Goal: Task Accomplishment & Management: Use online tool/utility

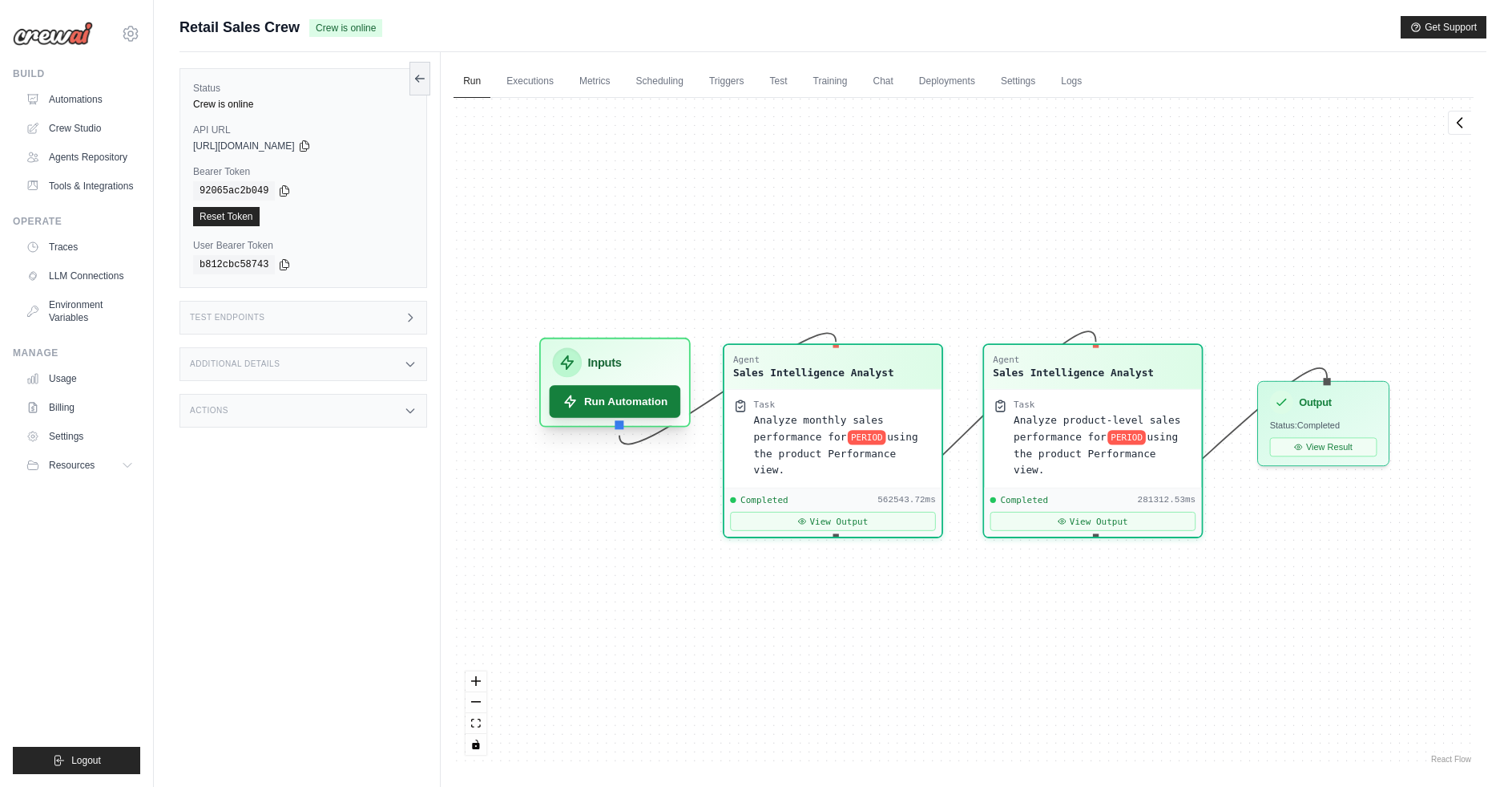
scroll to position [1510, 0]
click at [1012, 79] on link "Settings" at bounding box center [1018, 82] width 53 height 34
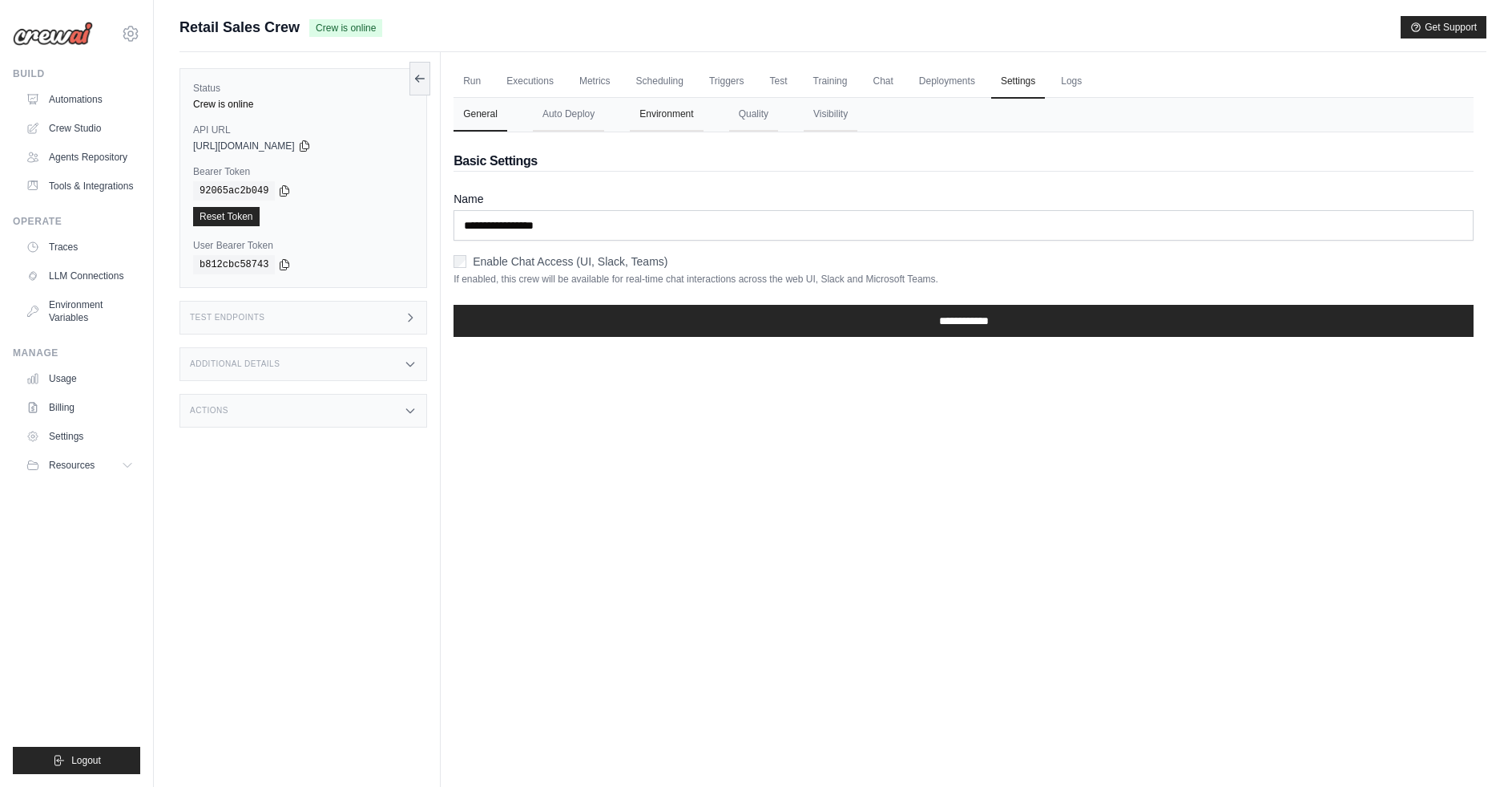
click at [683, 117] on button "Environment" at bounding box center [666, 115] width 73 height 34
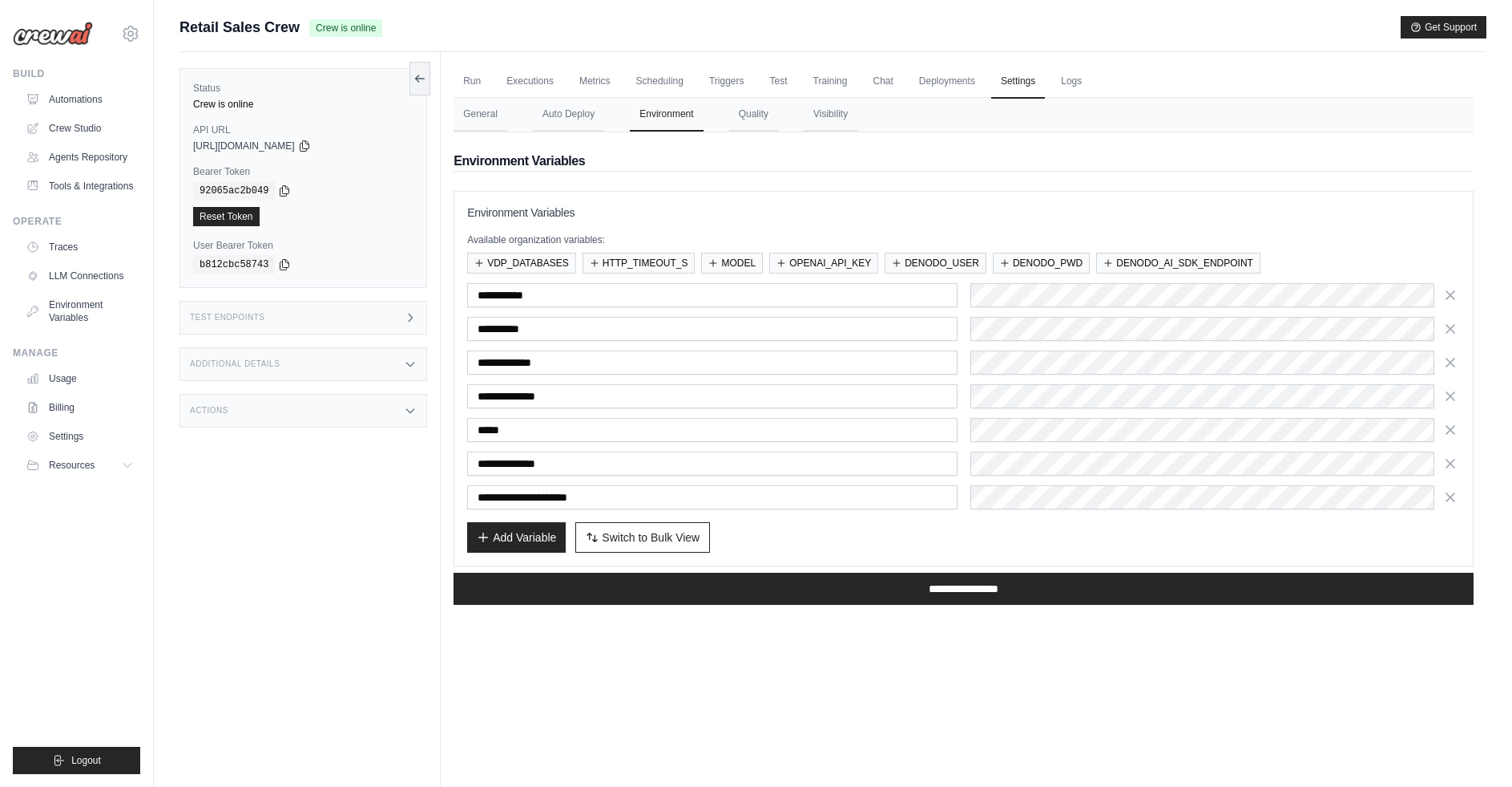
click at [1103, 681] on div "Run Executions Metrics Scheduling Triggers Test Training Chat Deployments Setti…" at bounding box center [963, 446] width 1046 height 787
click at [468, 83] on link "Run" at bounding box center [472, 82] width 37 height 34
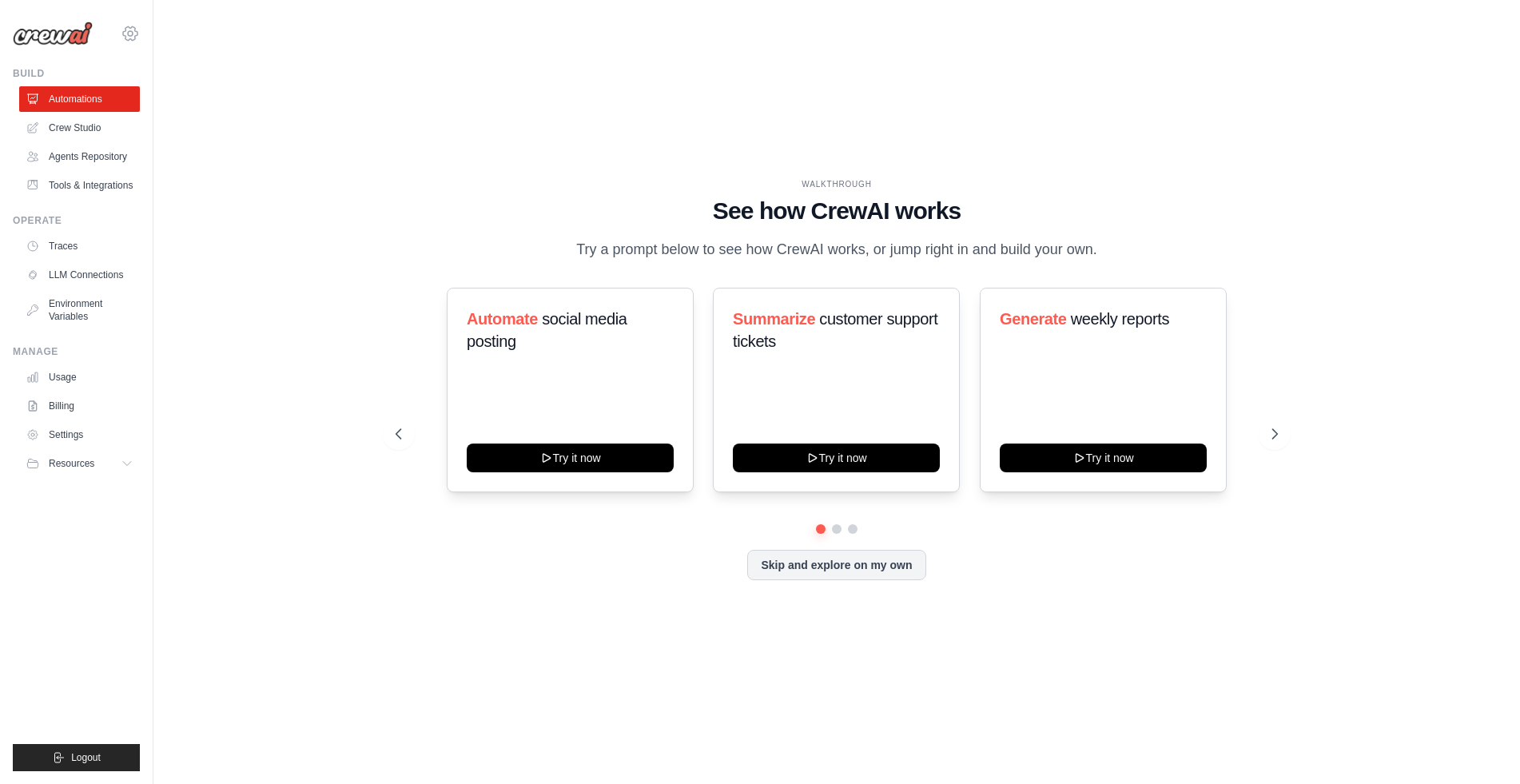
click at [122, 41] on icon at bounding box center [131, 34] width 19 height 19
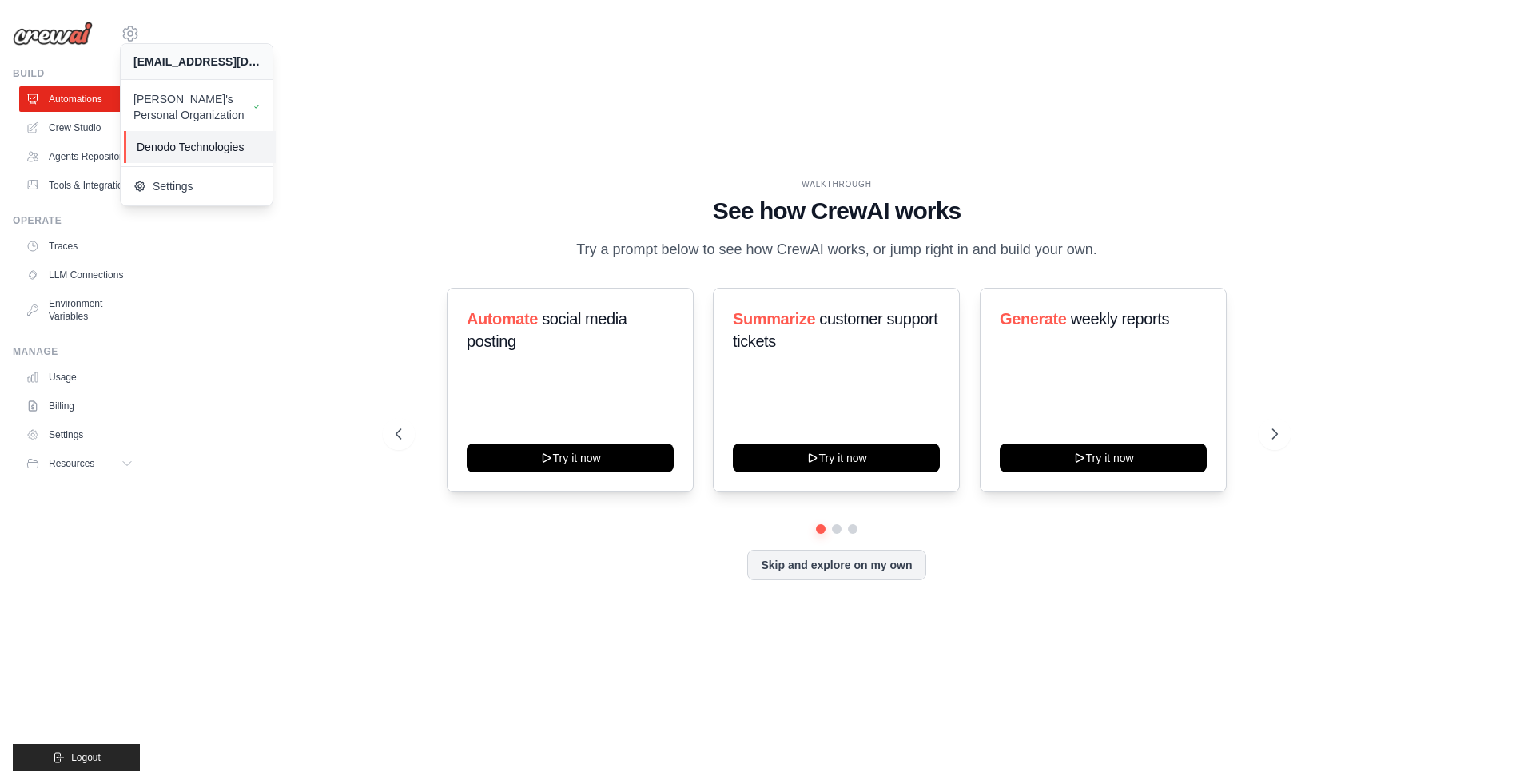
click at [177, 142] on span "Denodo Technologies" at bounding box center [199, 147] width 126 height 16
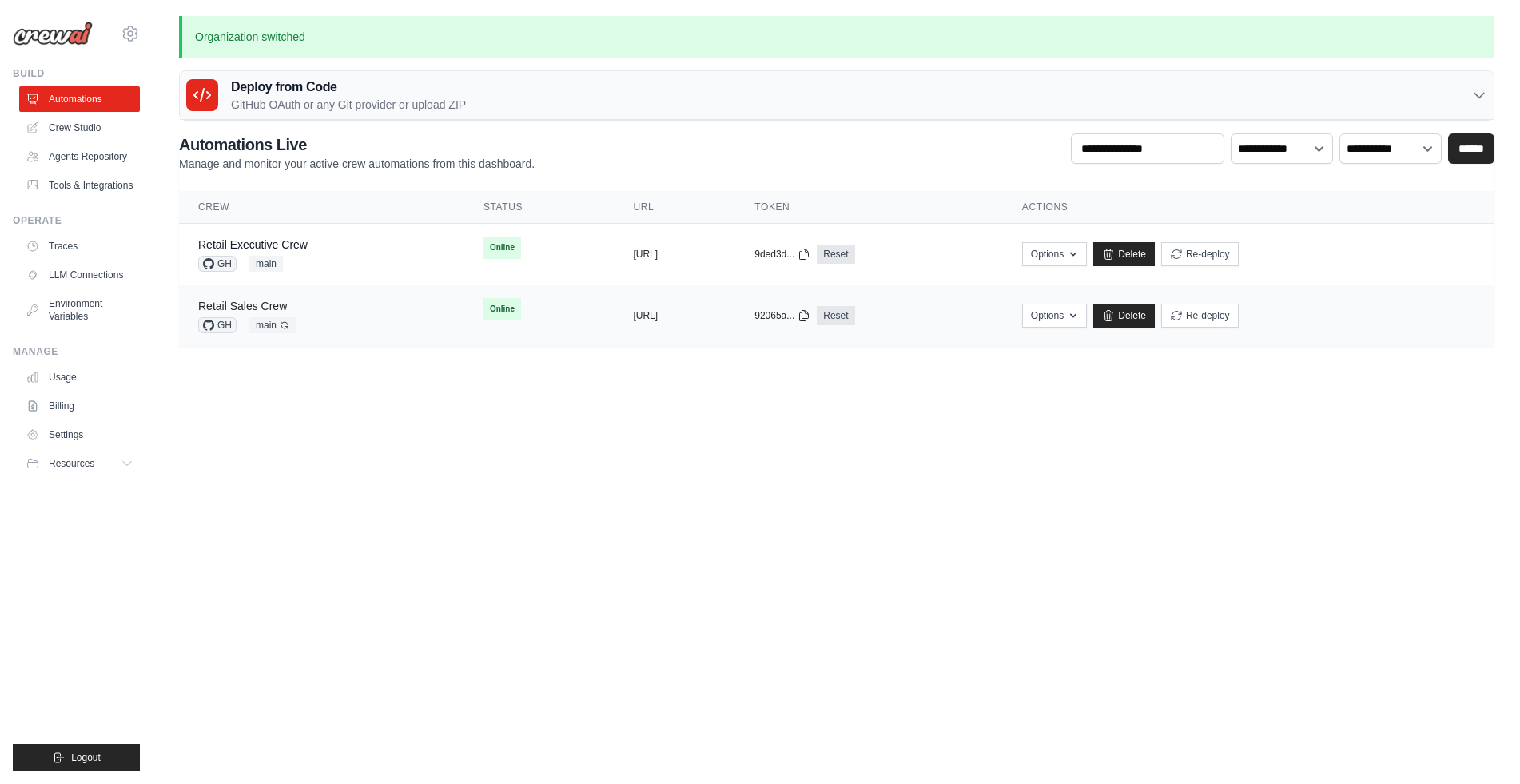
click at [271, 303] on link "Retail Sales Crew" at bounding box center [243, 305] width 89 height 13
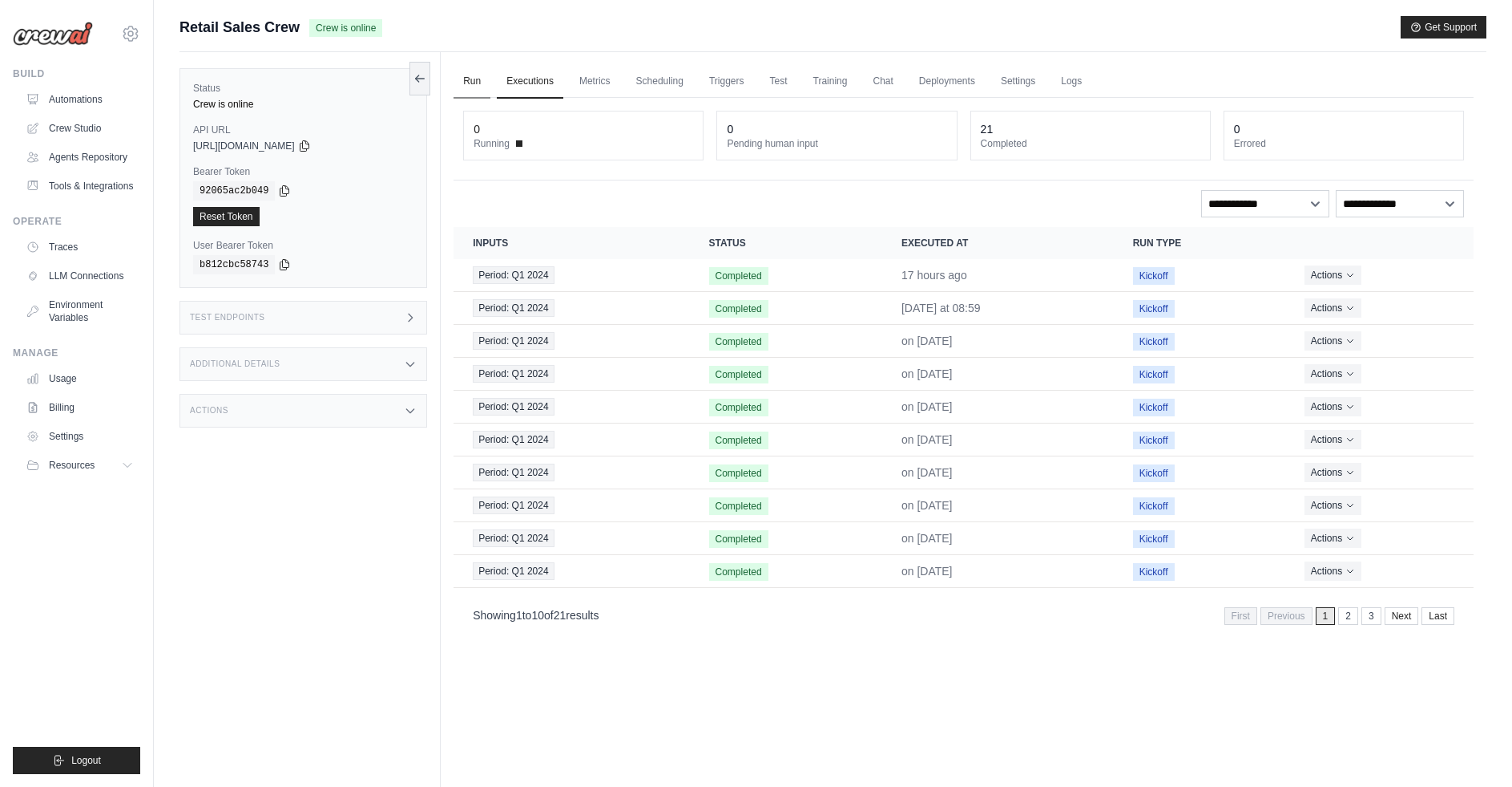
click at [471, 81] on link "Run" at bounding box center [472, 82] width 37 height 34
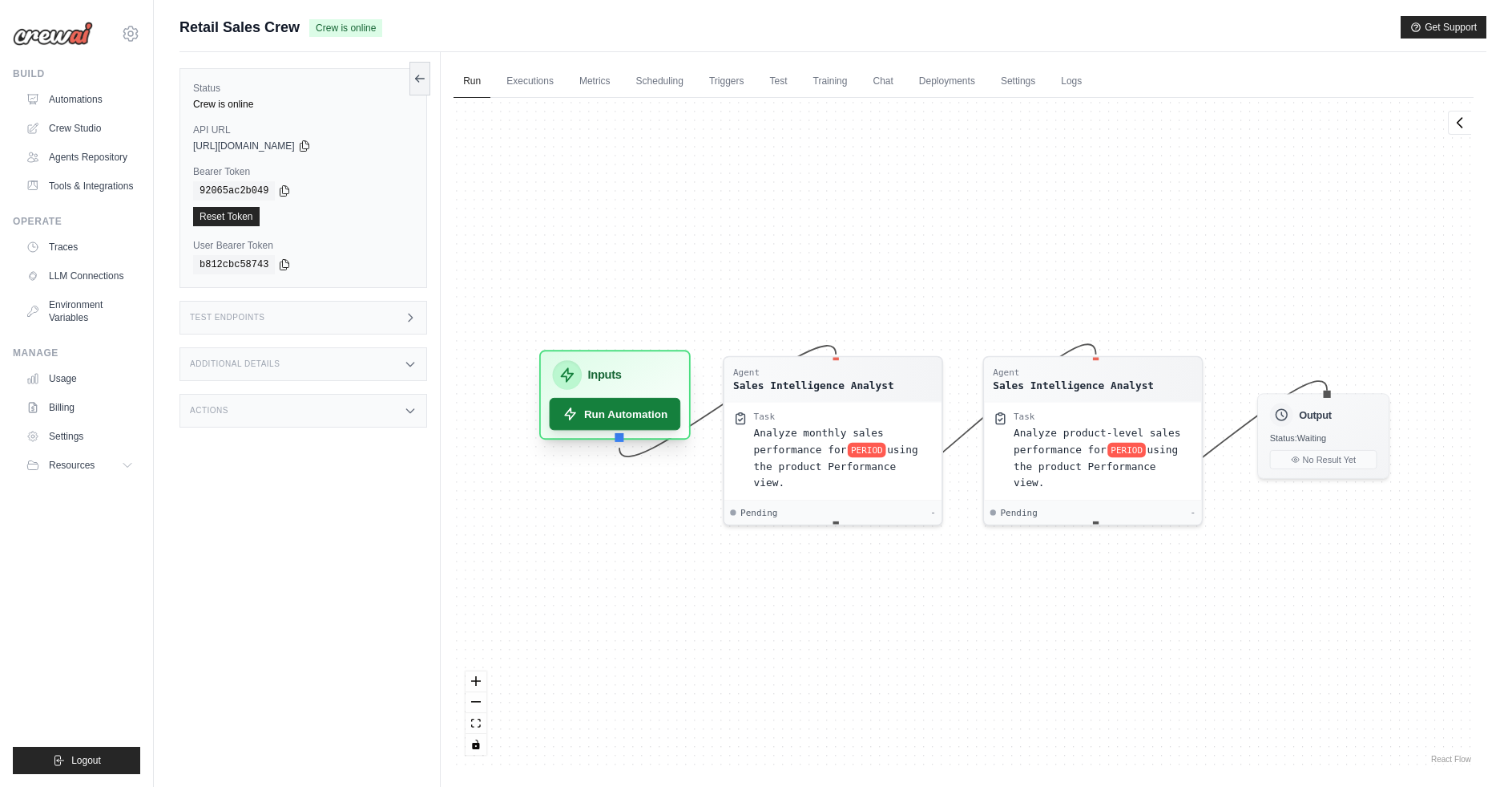
click at [652, 420] on button "Run Automation" at bounding box center [615, 413] width 131 height 32
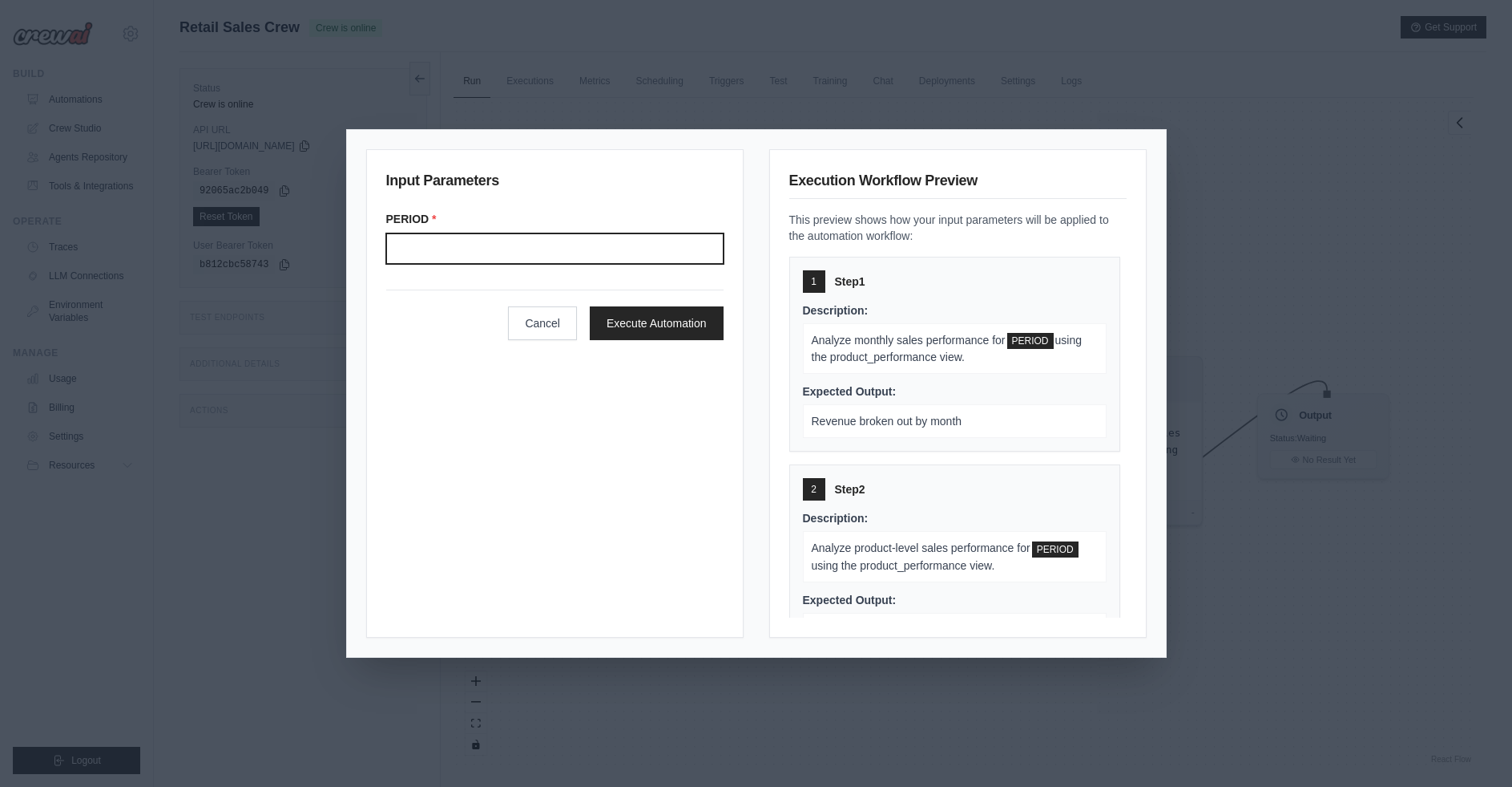
click at [553, 256] on input "Period" at bounding box center [554, 248] width 337 height 30
click at [559, 241] on input "Period" at bounding box center [554, 248] width 337 height 30
click at [601, 416] on div "Input Parameters PERIOD * Cancel Execute Automation" at bounding box center [554, 393] width 378 height 489
click at [443, 249] on input "Period" at bounding box center [554, 248] width 337 height 30
type input "*******"
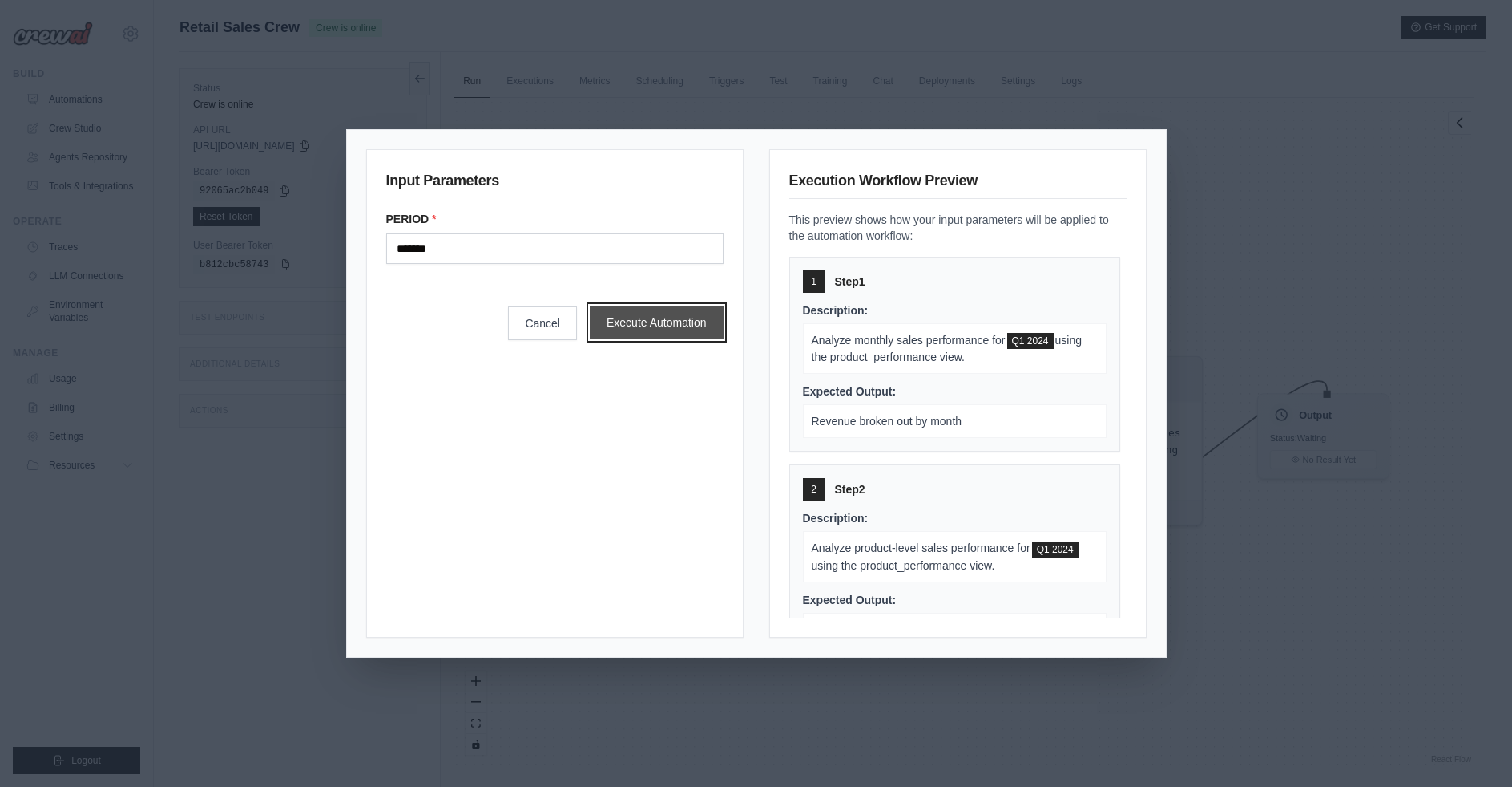
click at [645, 325] on button "Execute Automation" at bounding box center [656, 322] width 134 height 34
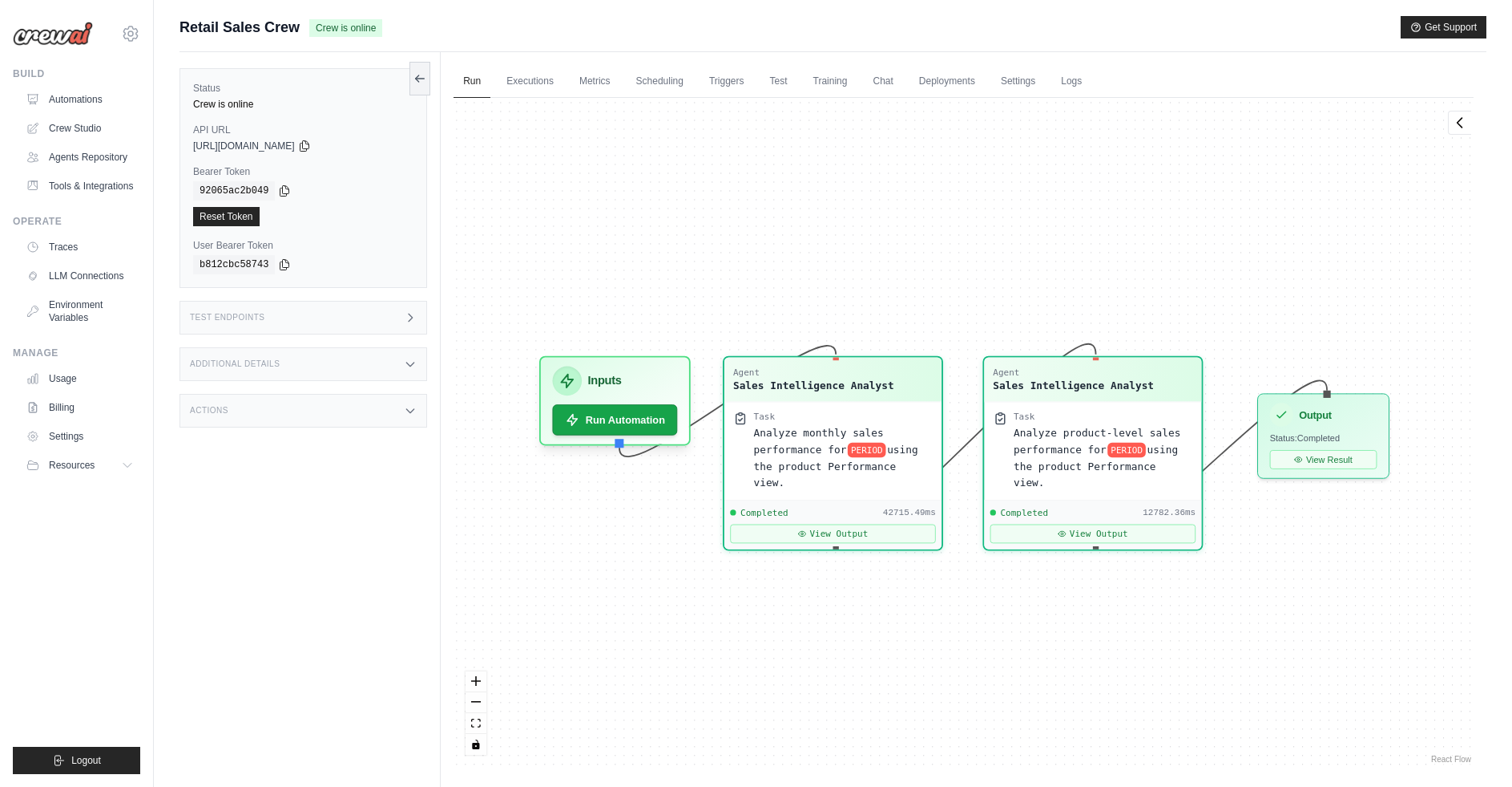
scroll to position [837, 0]
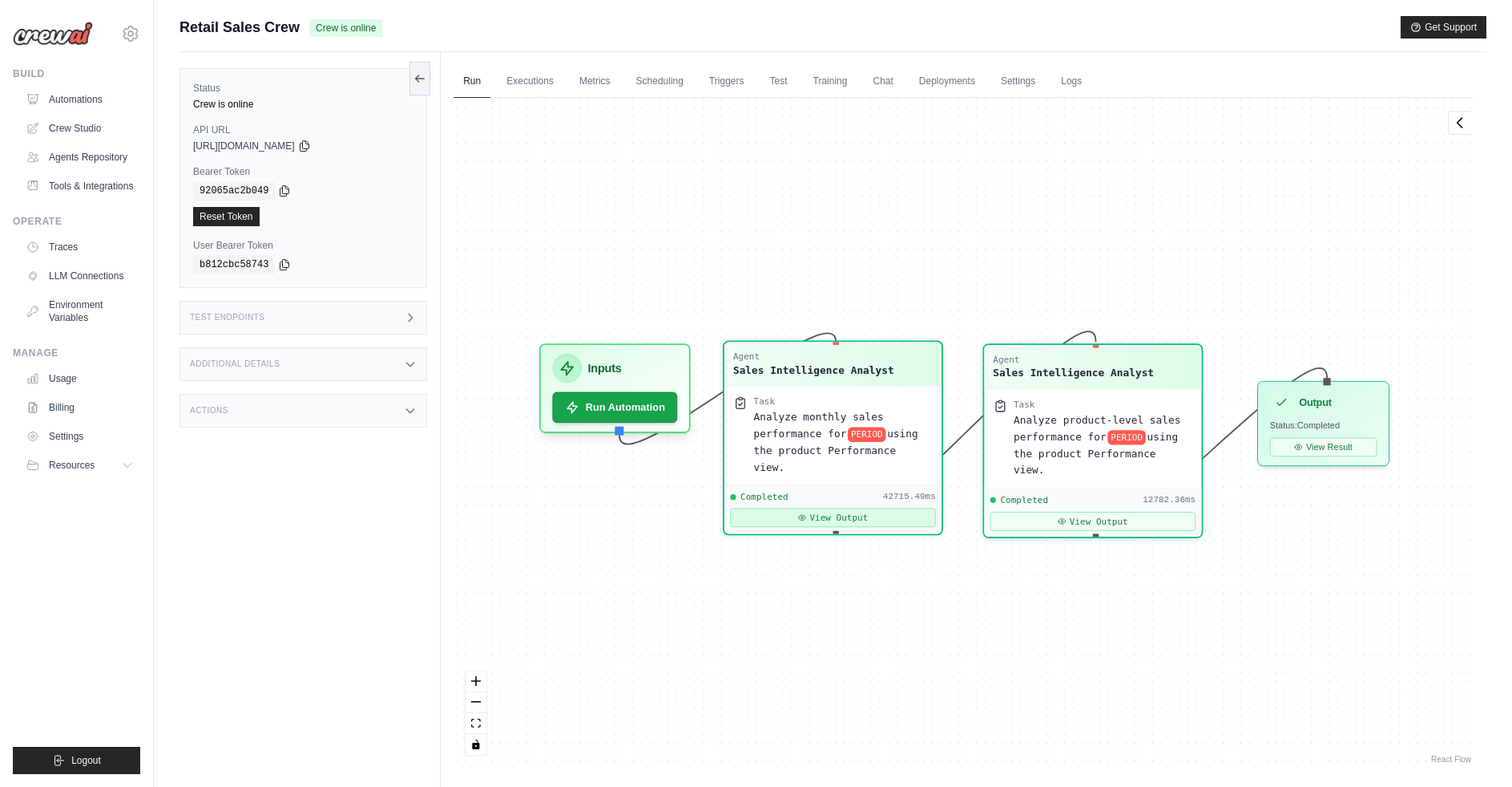
click at [861, 507] on button "View Output" at bounding box center [833, 517] width 206 height 19
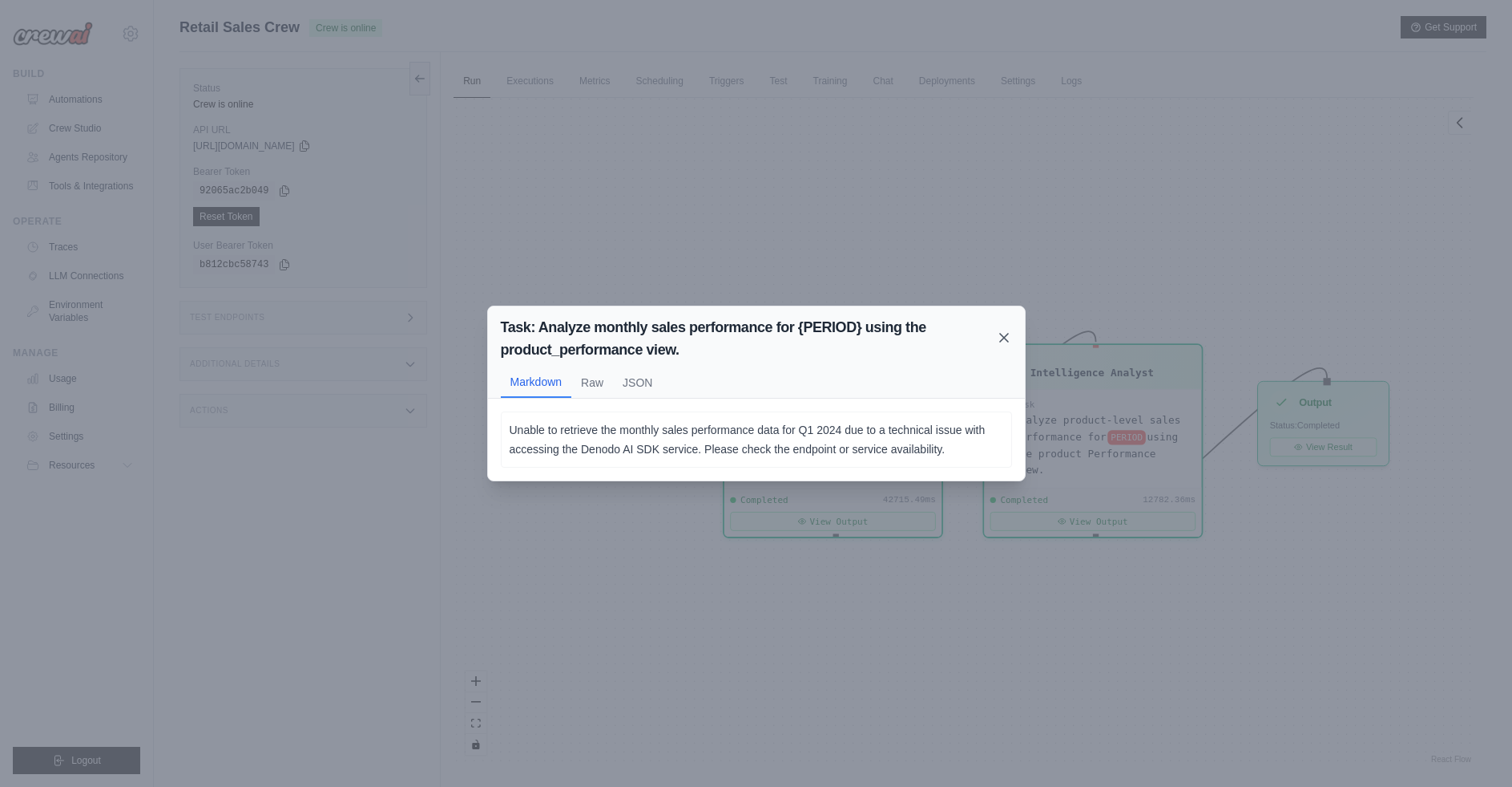
click at [997, 337] on icon at bounding box center [1004, 337] width 17 height 17
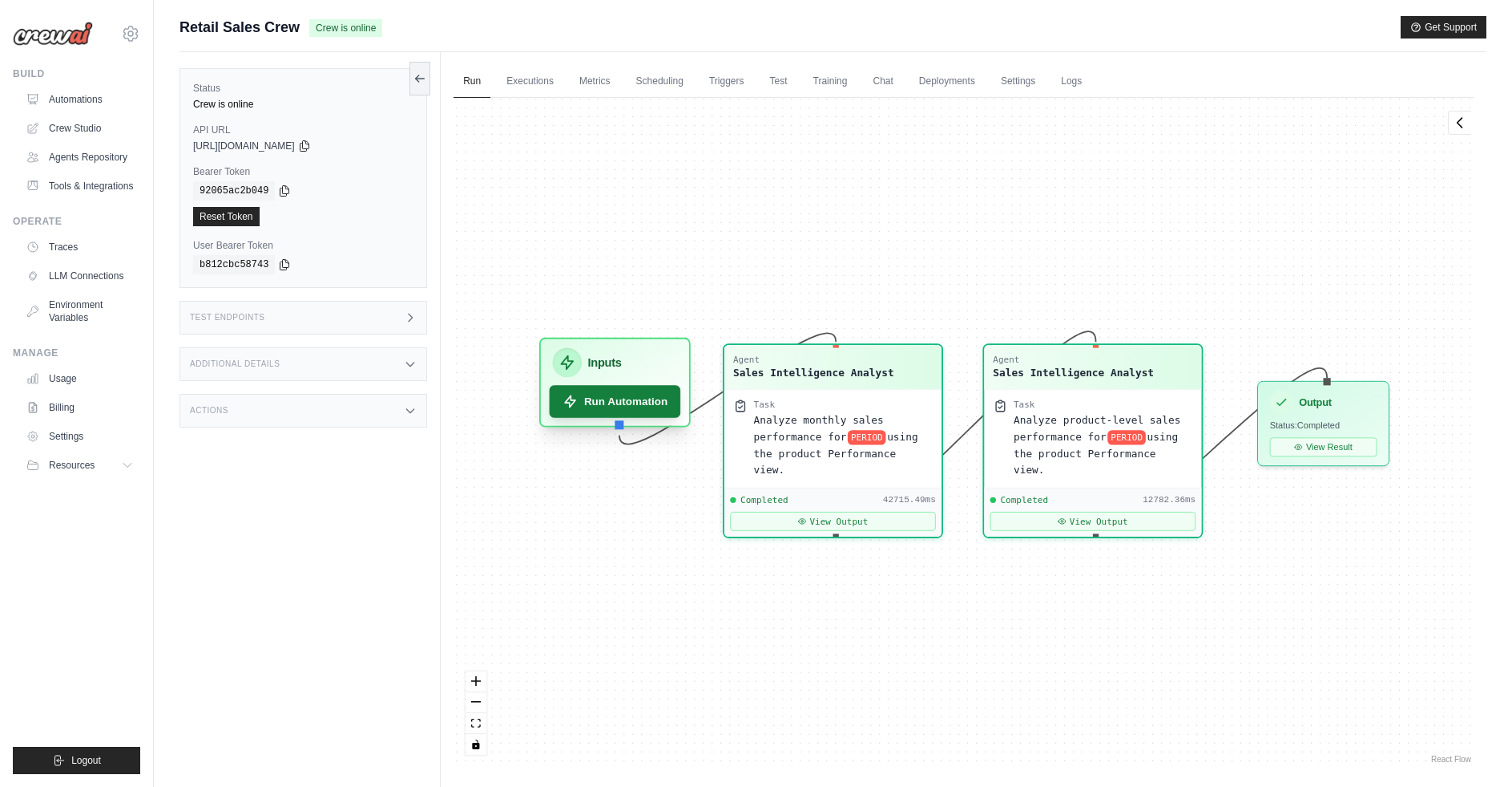
click at [640, 405] on button "Run Automation" at bounding box center [615, 400] width 131 height 32
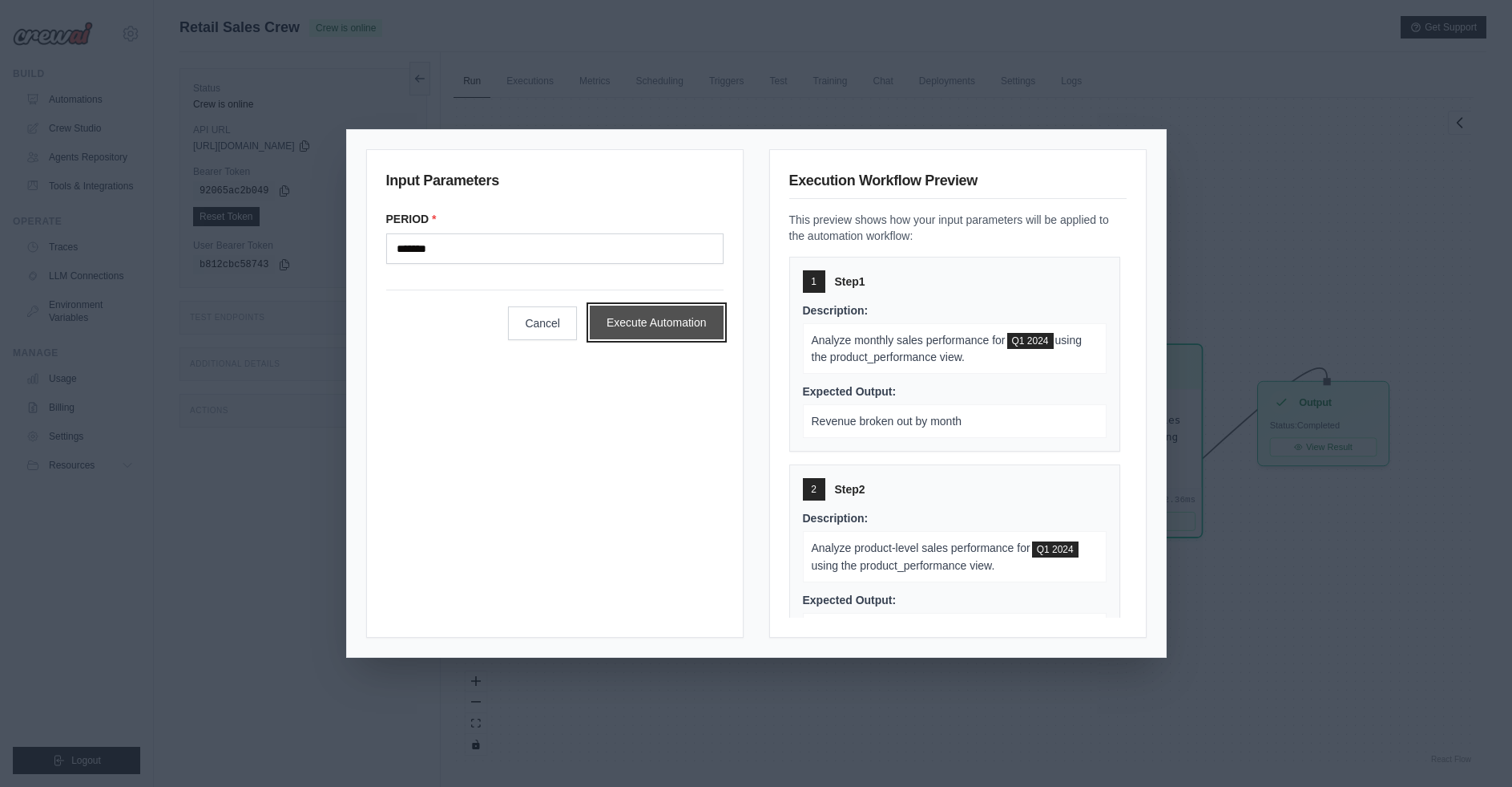
click at [624, 325] on button "Execute Automation" at bounding box center [656, 322] width 134 height 34
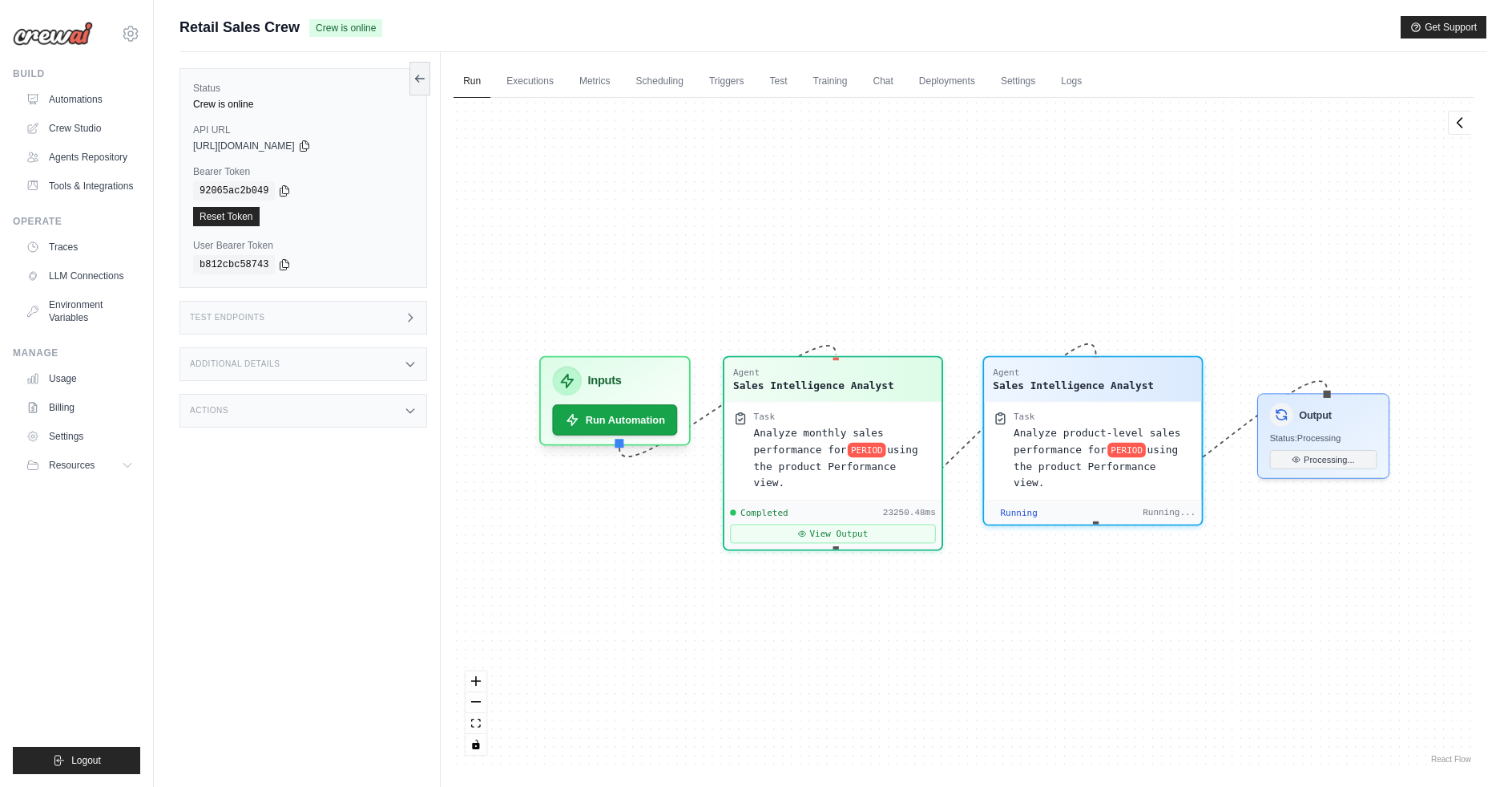
scroll to position [129, 0]
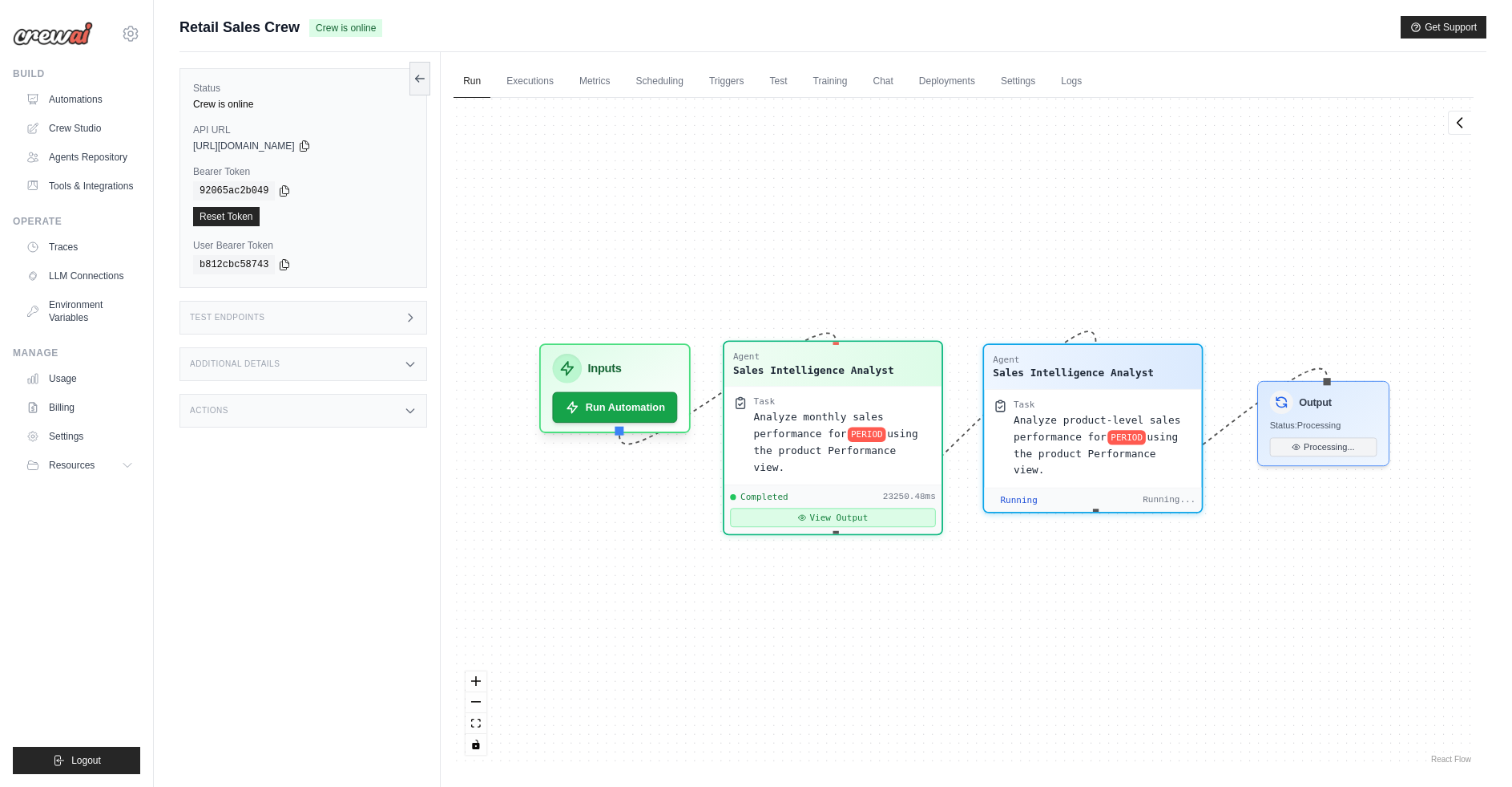
click at [915, 507] on button "View Output" at bounding box center [833, 517] width 206 height 19
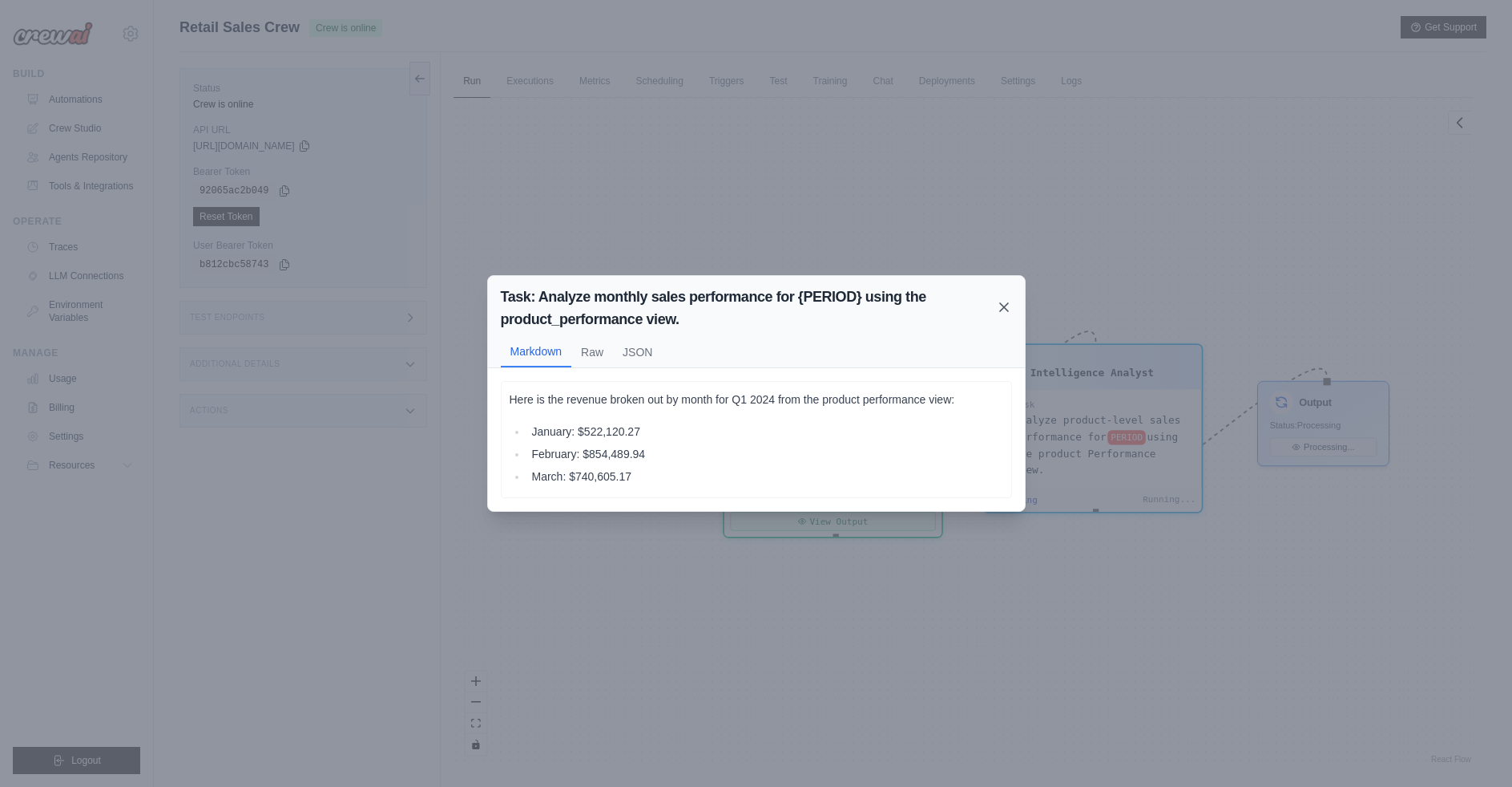
click at [1007, 308] on icon at bounding box center [1004, 307] width 17 height 17
